Goal: Use online tool/utility: Utilize a website feature to perform a specific function

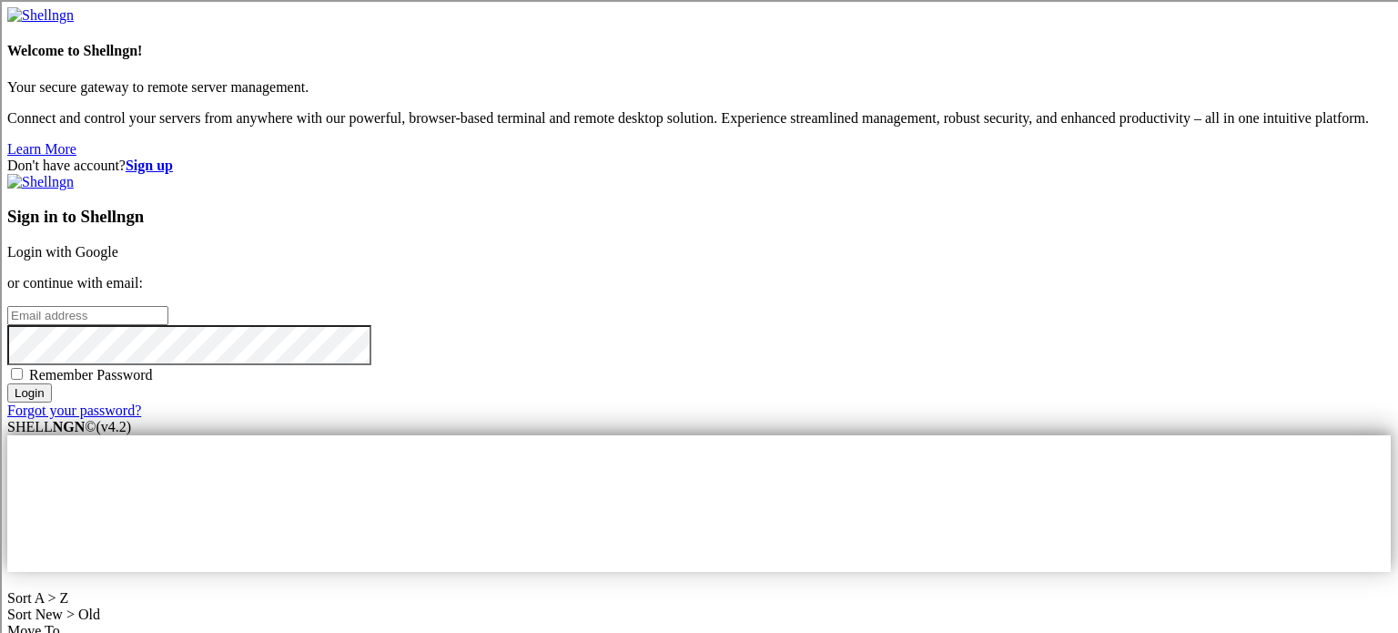
type input "[PERSON_NAME]"
click at [118, 244] on link "Login with Google" at bounding box center [62, 251] width 111 height 15
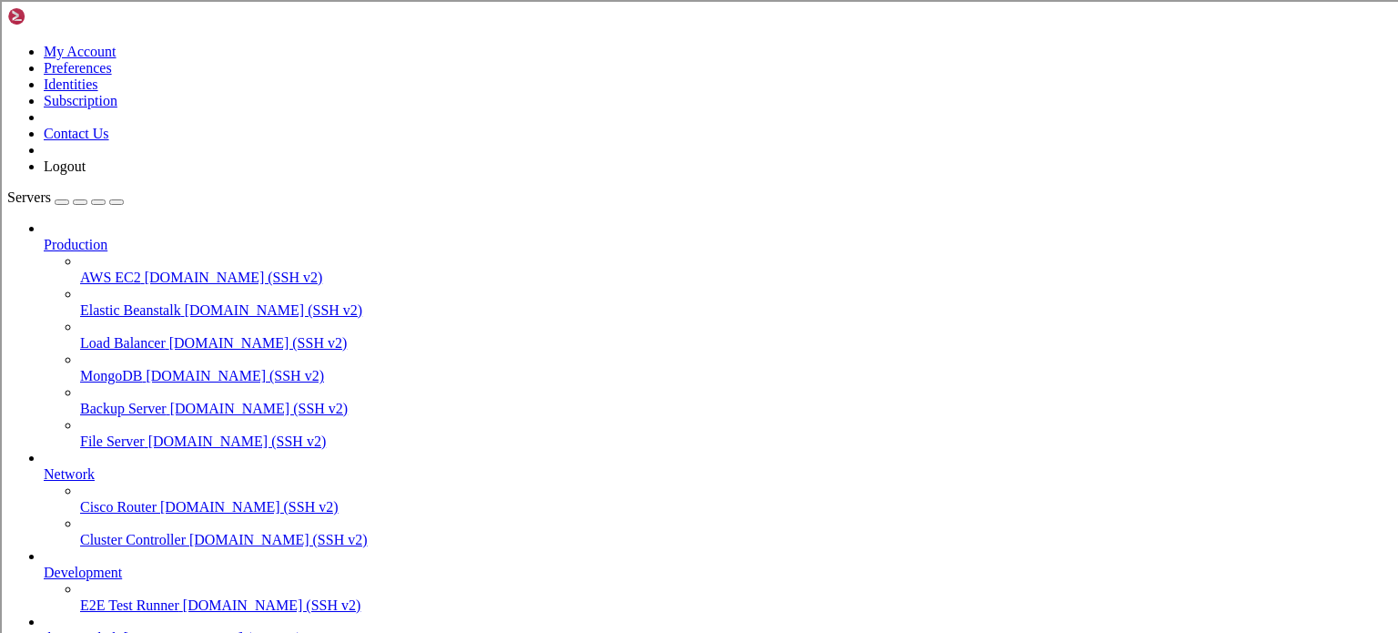
scroll to position [101, 0]
click at [120, 630] on span "the main hub" at bounding box center [82, 637] width 76 height 15
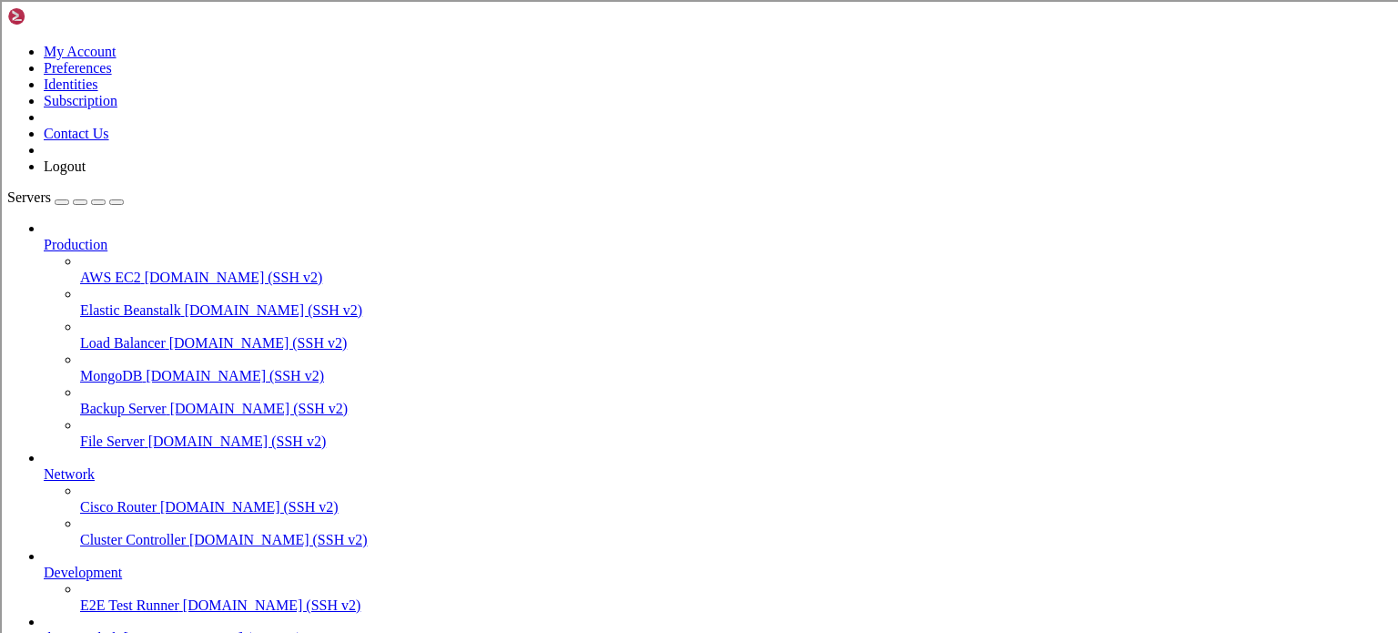
scroll to position [737, 0]
